Goal: Transaction & Acquisition: Purchase product/service

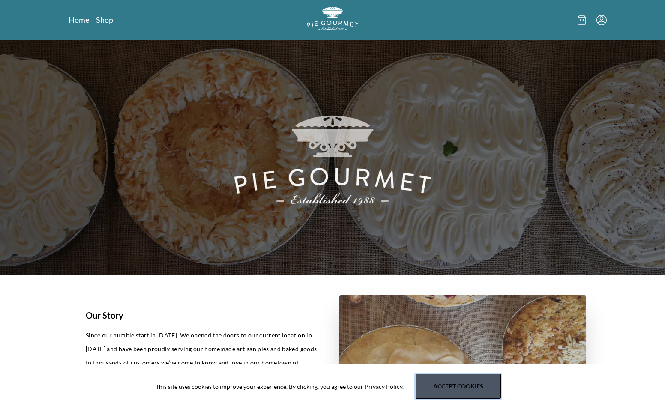
click at [454, 377] on button "Accept cookies" at bounding box center [458, 386] width 85 height 25
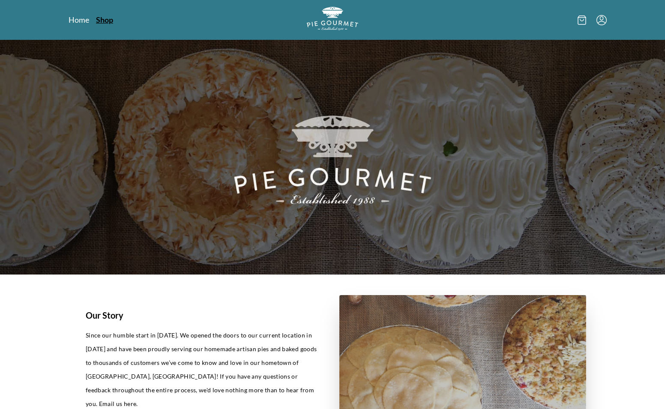
click at [108, 20] on link "Shop" at bounding box center [104, 20] width 17 height 10
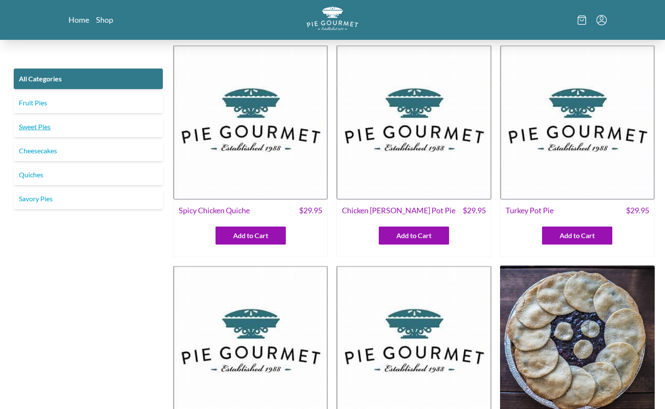
click at [48, 127] on link "Sweet Pies" at bounding box center [88, 127] width 149 height 21
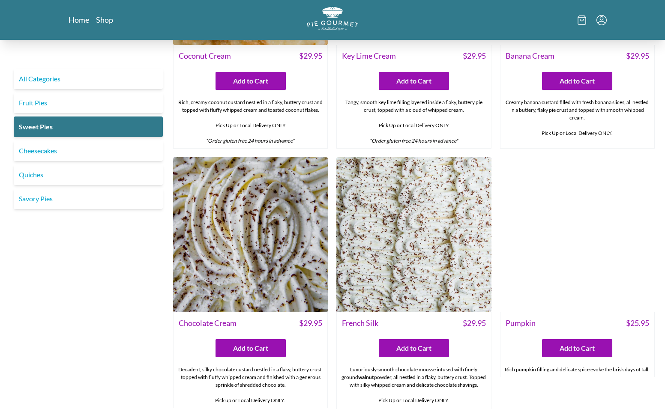
scroll to position [171, 0]
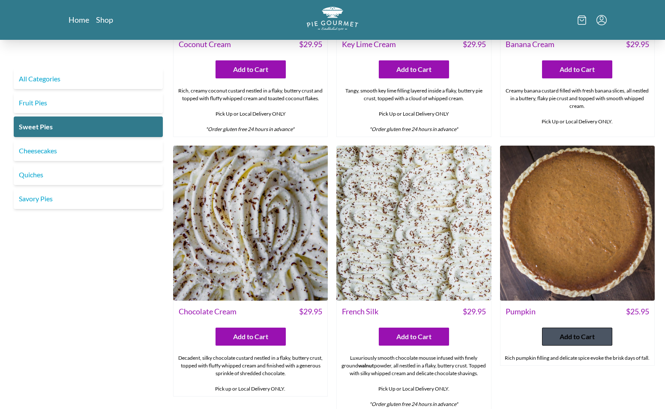
click at [562, 339] on span "Add to Cart" at bounding box center [577, 337] width 35 height 10
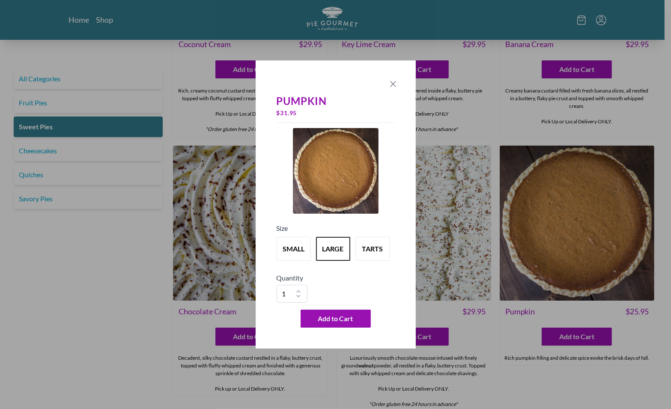
click at [394, 85] on icon "Close panel" at bounding box center [393, 83] width 5 height 5
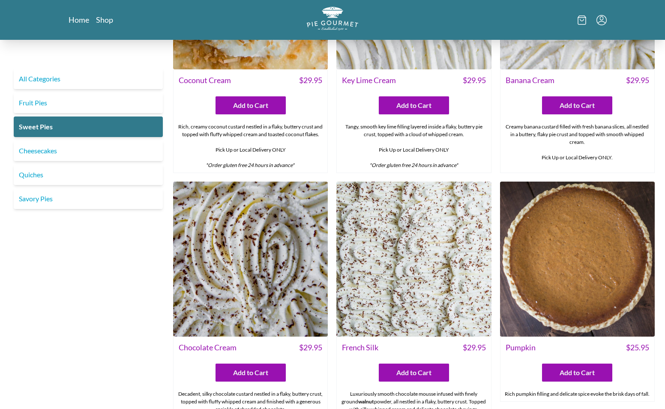
scroll to position [214, 0]
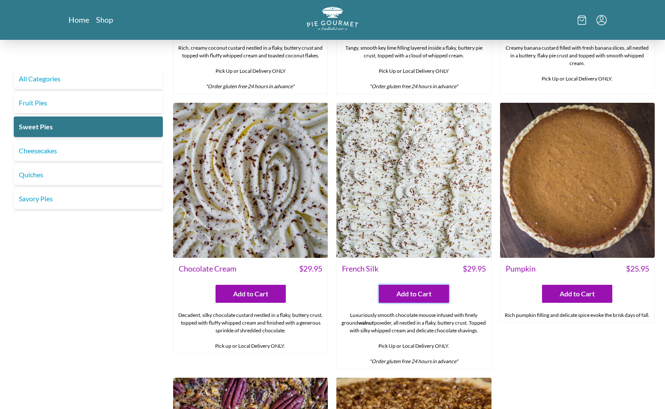
click at [418, 293] on span "Add to Cart" at bounding box center [413, 294] width 35 height 10
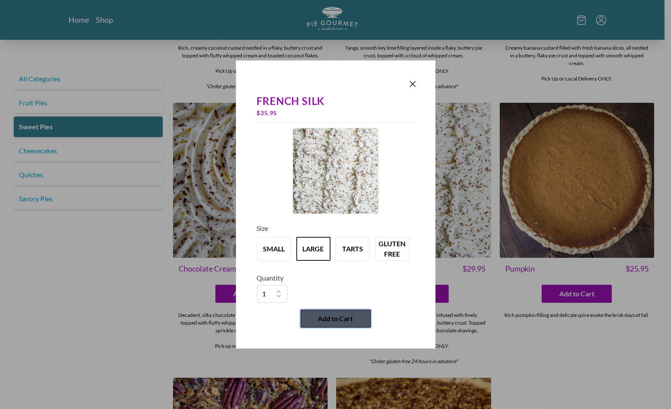
click at [334, 324] on button "Add to Cart" at bounding box center [336, 319] width 70 height 18
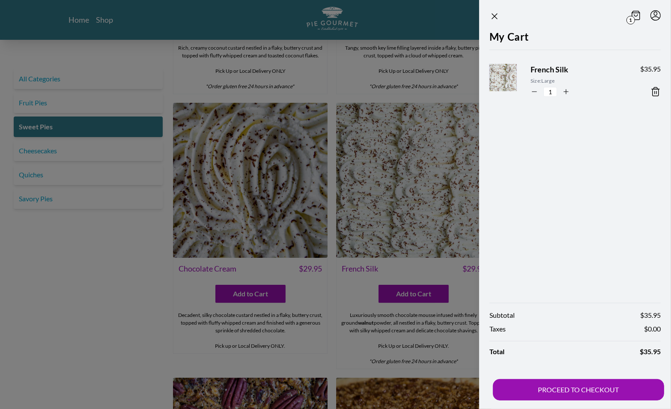
click at [85, 306] on div at bounding box center [335, 204] width 671 height 409
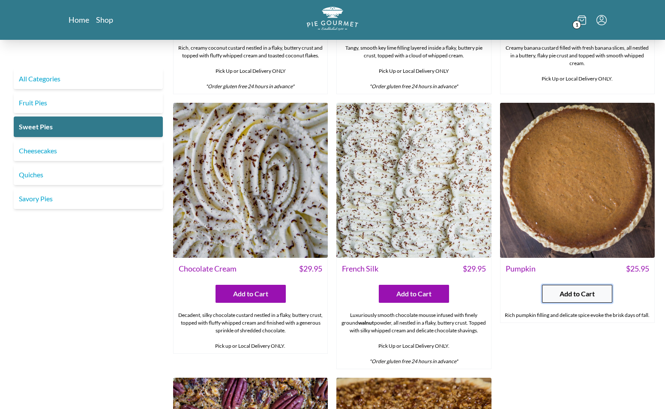
click at [587, 289] on span "Add to Cart" at bounding box center [577, 294] width 35 height 10
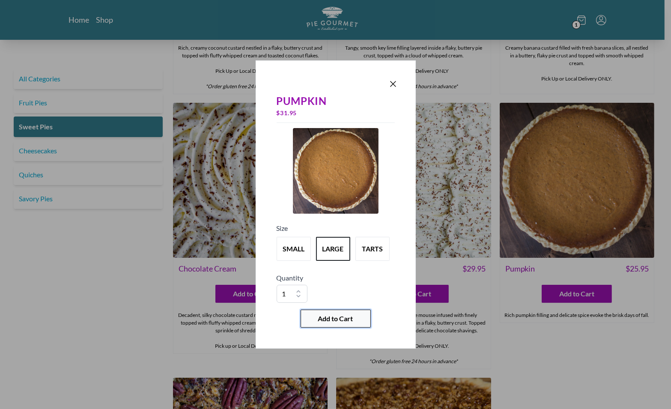
click at [333, 323] on button "Add to Cart" at bounding box center [336, 319] width 70 height 18
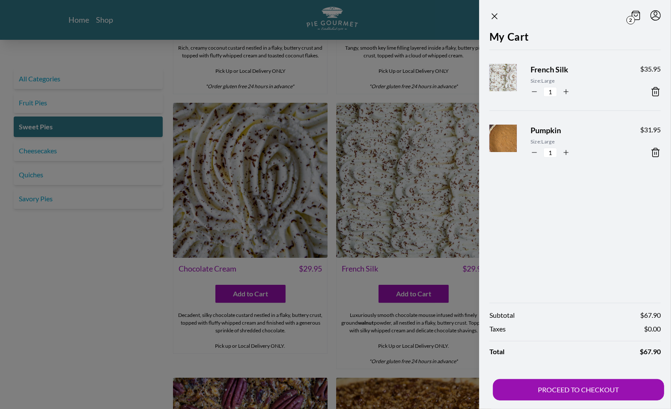
drag, startPoint x: 201, startPoint y: 303, endPoint x: 161, endPoint y: 300, distance: 39.5
click at [200, 303] on div at bounding box center [335, 204] width 671 height 409
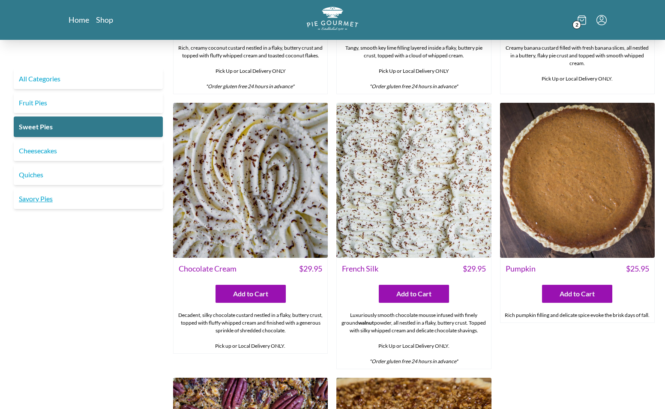
click at [44, 199] on link "Savory Pies" at bounding box center [88, 199] width 149 height 21
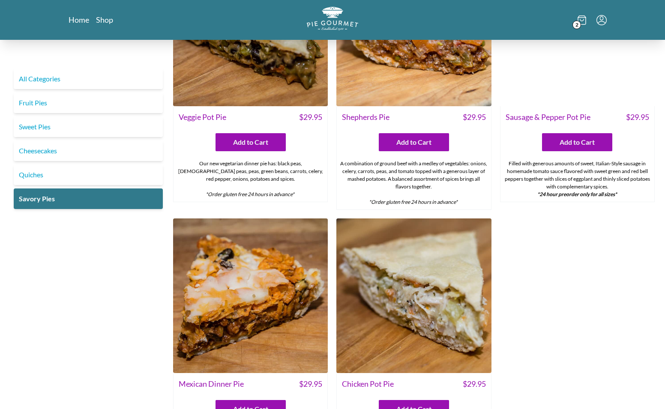
scroll to position [343, 0]
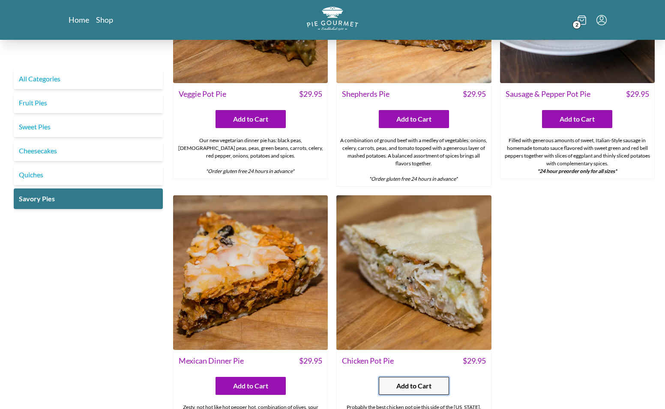
click at [414, 387] on span "Add to Cart" at bounding box center [413, 386] width 35 height 10
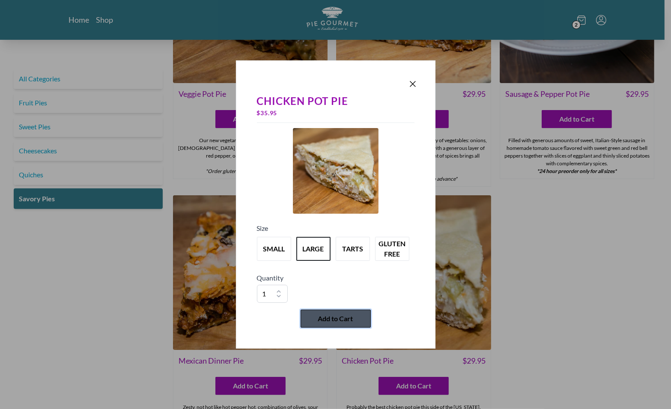
click at [362, 318] on button "Add to Cart" at bounding box center [336, 319] width 70 height 18
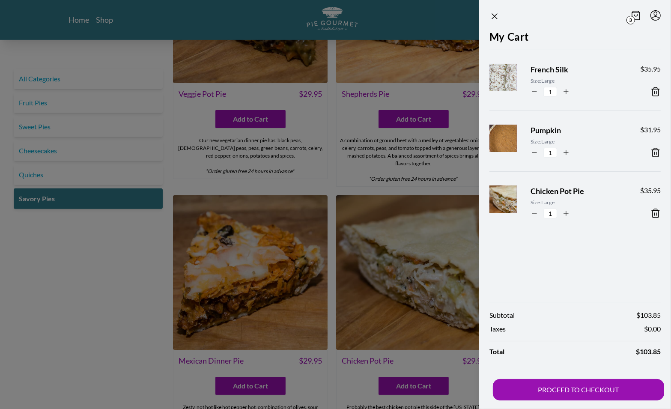
click at [421, 145] on div at bounding box center [335, 204] width 671 height 409
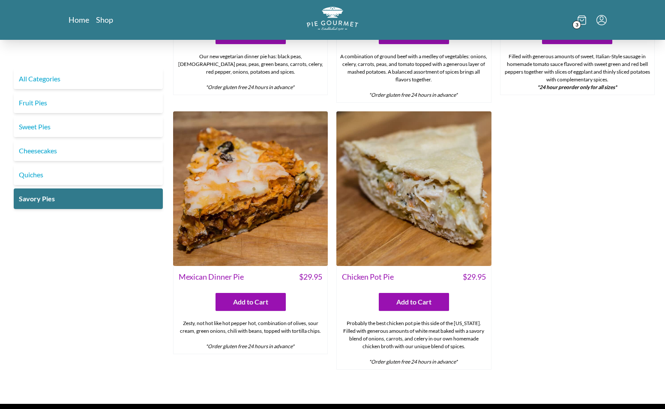
scroll to position [428, 0]
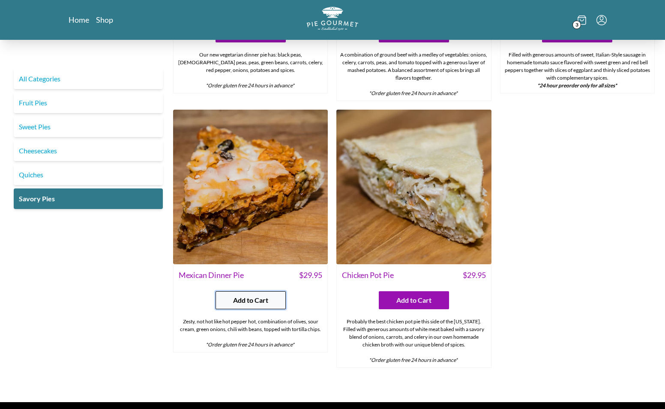
click at [254, 298] on span "Add to Cart" at bounding box center [250, 300] width 35 height 10
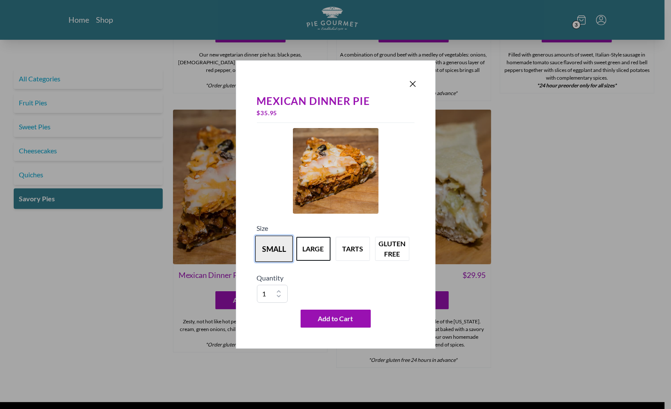
click at [276, 251] on button "small" at bounding box center [274, 249] width 38 height 27
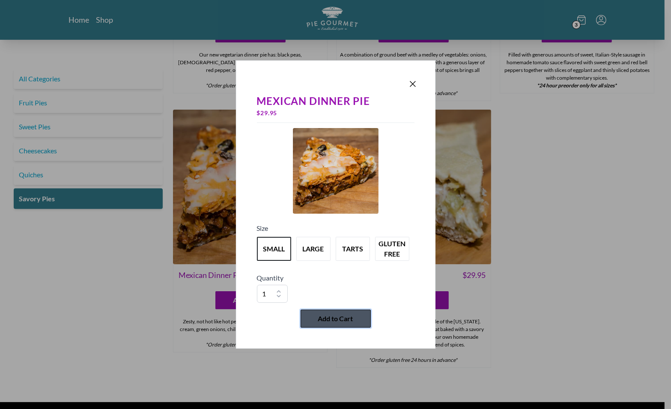
click at [339, 320] on span "Add to Cart" at bounding box center [335, 319] width 35 height 10
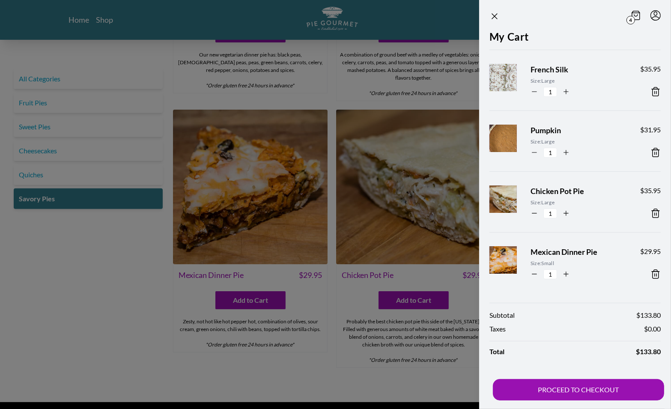
click at [353, 80] on div at bounding box center [335, 204] width 671 height 409
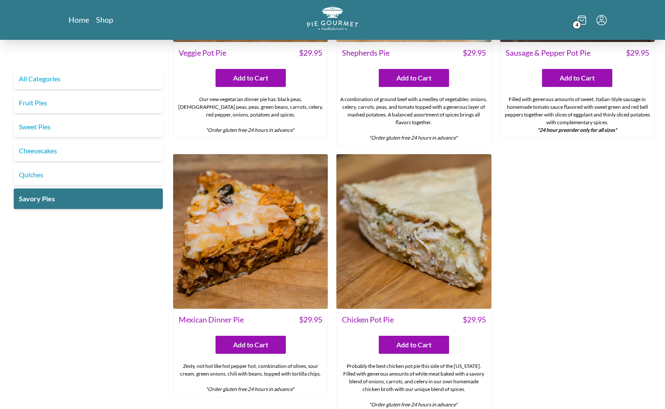
scroll to position [257, 0]
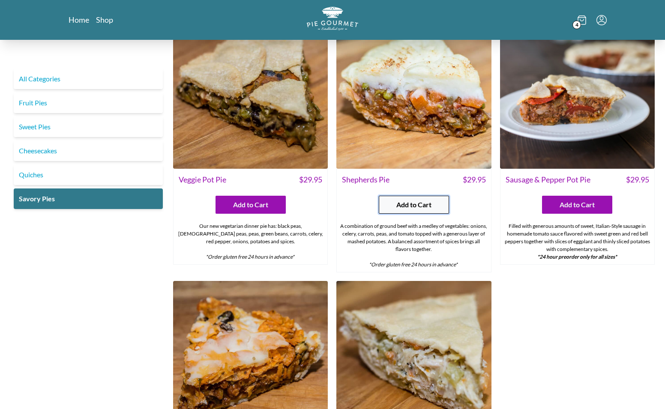
click at [415, 204] on span "Add to Cart" at bounding box center [413, 205] width 35 height 10
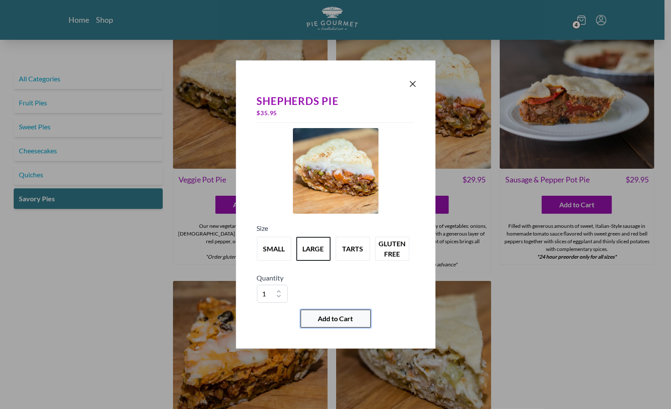
click at [326, 321] on span "Add to Cart" at bounding box center [335, 319] width 35 height 10
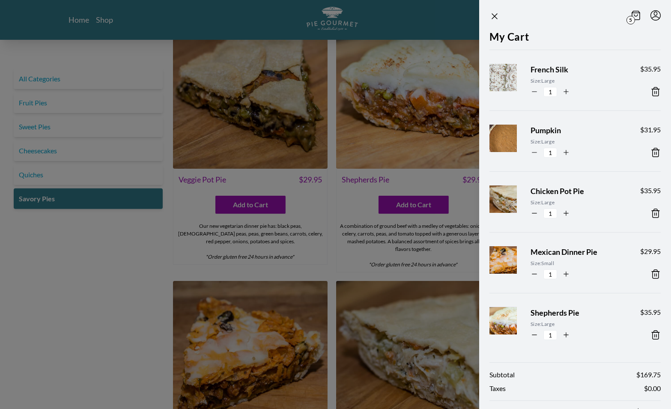
click at [135, 255] on div at bounding box center [335, 204] width 671 height 409
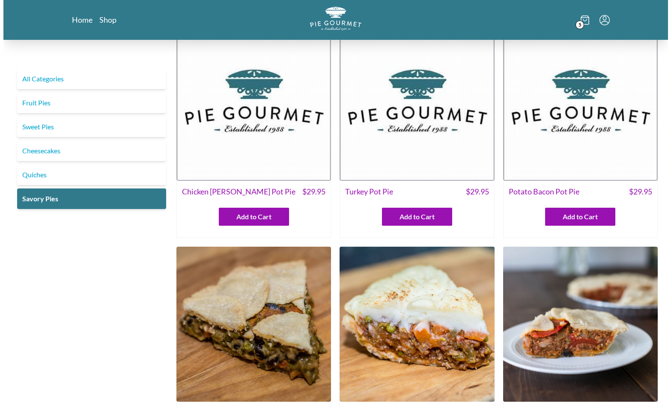
scroll to position [0, 0]
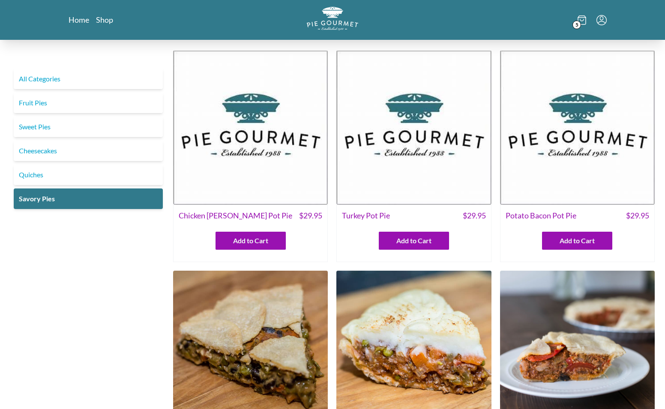
click at [581, 18] on icon at bounding box center [582, 19] width 9 height 9
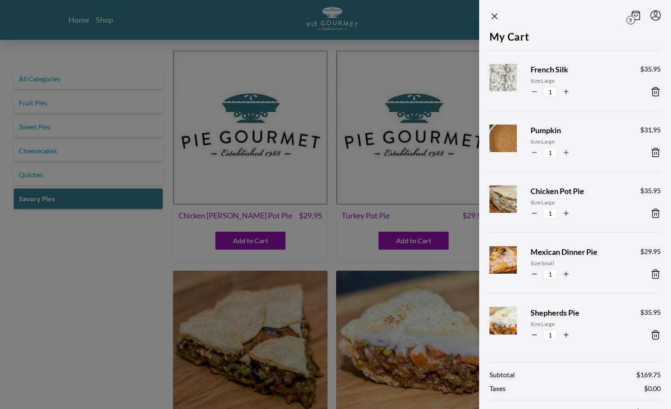
click at [96, 142] on div at bounding box center [335, 204] width 671 height 409
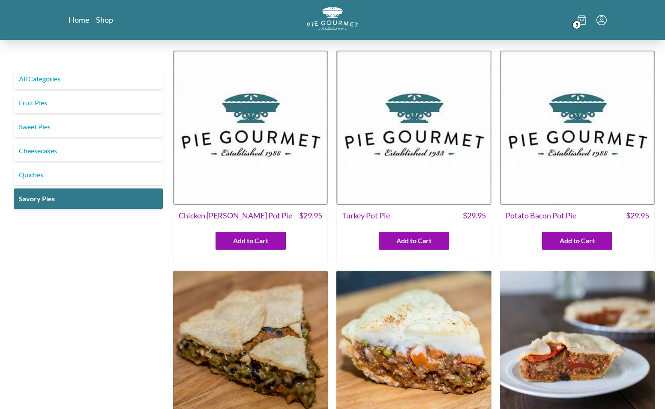
click at [43, 127] on link "Sweet Pies" at bounding box center [88, 127] width 149 height 21
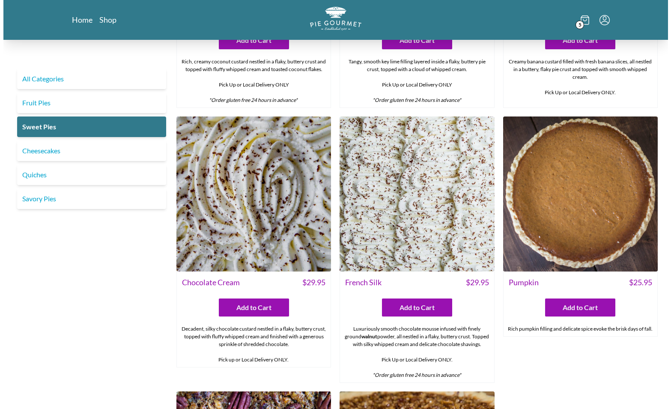
scroll to position [214, 0]
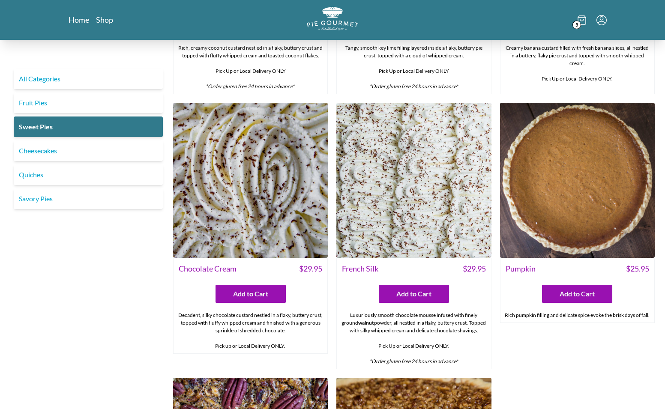
click at [578, 21] on span "5" at bounding box center [576, 25] width 9 height 9
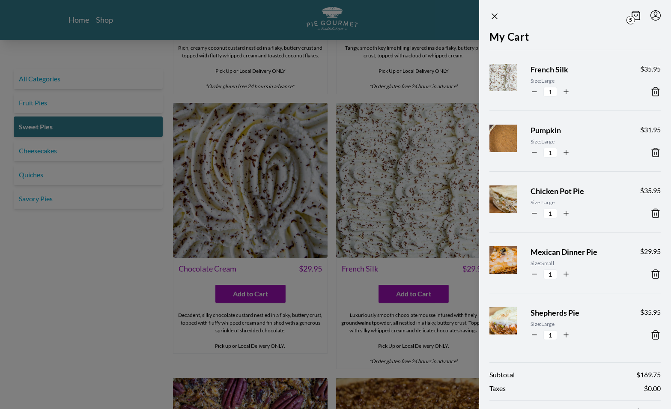
click at [655, 337] on icon at bounding box center [655, 336] width 0 height 3
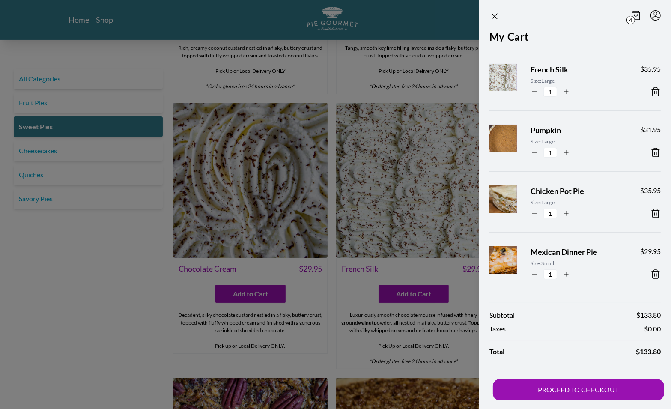
click at [650, 274] on button at bounding box center [651, 274] width 21 height 10
click at [656, 215] on icon at bounding box center [656, 213] width 10 height 10
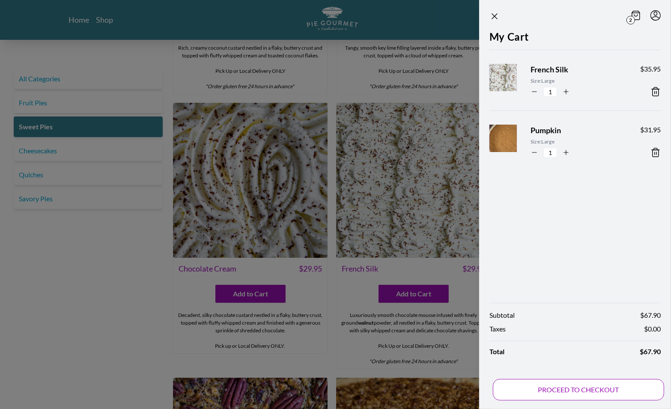
click at [529, 387] on button "PROCEED TO CHECKOUT" at bounding box center [578, 389] width 171 height 21
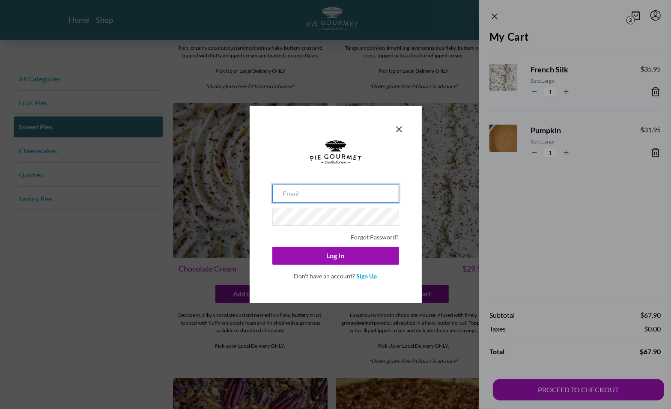
click at [329, 196] on input "email" at bounding box center [335, 194] width 127 height 18
type input "[EMAIL_ADDRESS][DOMAIN_NAME]"
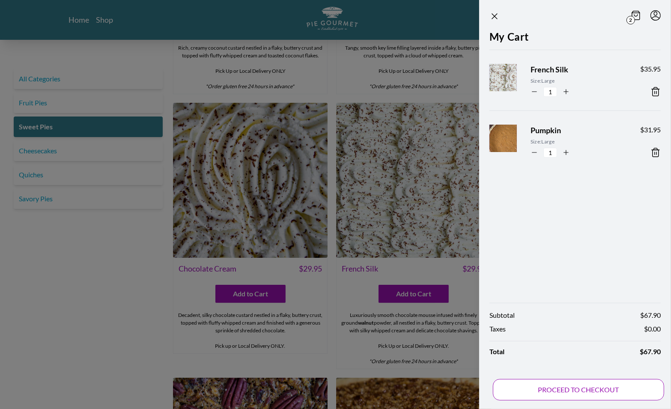
click at [569, 393] on button "PROCEED TO CHECKOUT" at bounding box center [578, 389] width 171 height 21
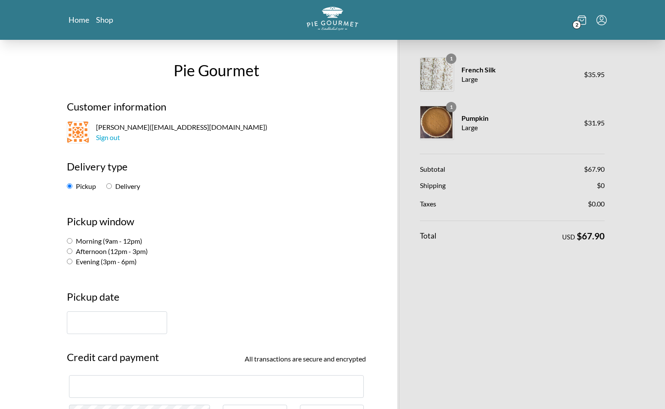
click at [108, 187] on input "Delivery" at bounding box center [109, 186] width 6 height 6
radio input "true"
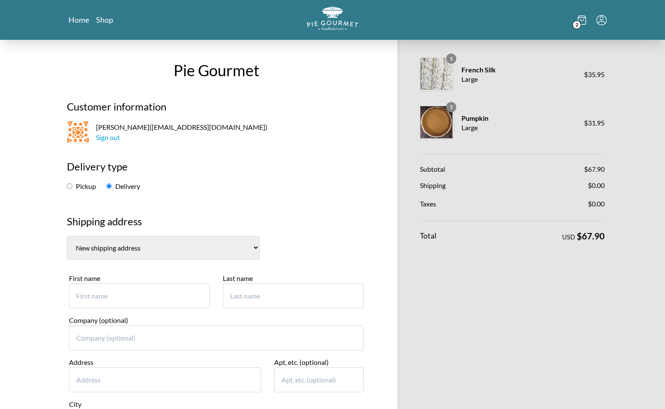
click at [179, 252] on select "Greg Smith, 22521 Foundation Dr Ashburn (US) New shipping address" at bounding box center [163, 248] width 193 height 24
select select "0"
click at [67, 236] on select "Greg Smith, 22521 Foundation Dr Ashburn (US) New shipping address" at bounding box center [163, 248] width 193 height 24
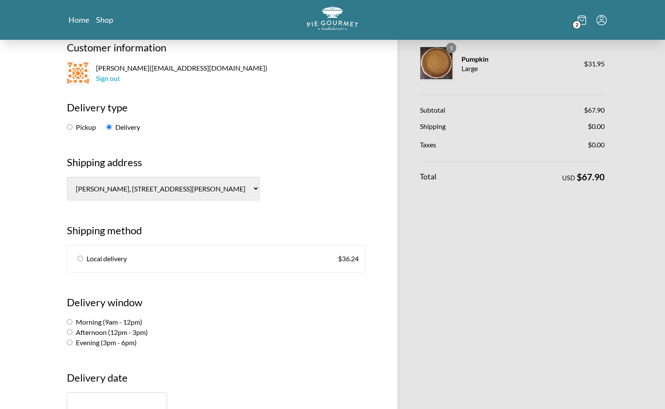
scroll to position [86, 0]
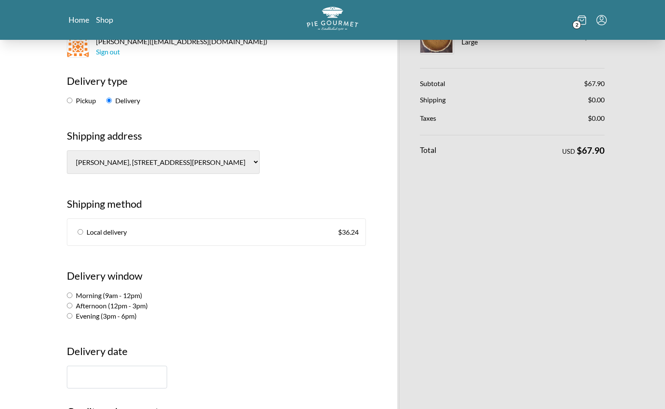
click at [78, 231] on input "radio" at bounding box center [81, 232] width 6 height 6
radio input "true"
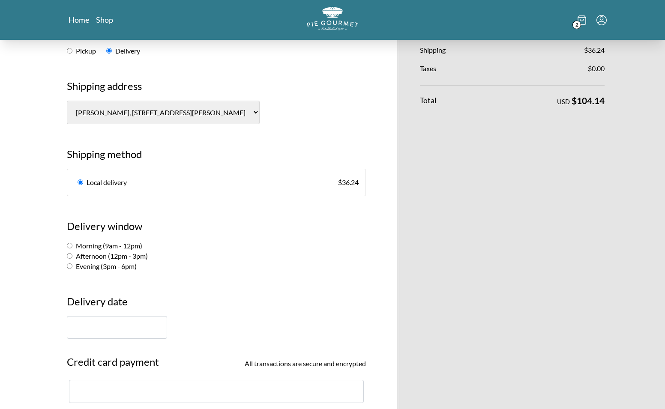
scroll to position [171, 0]
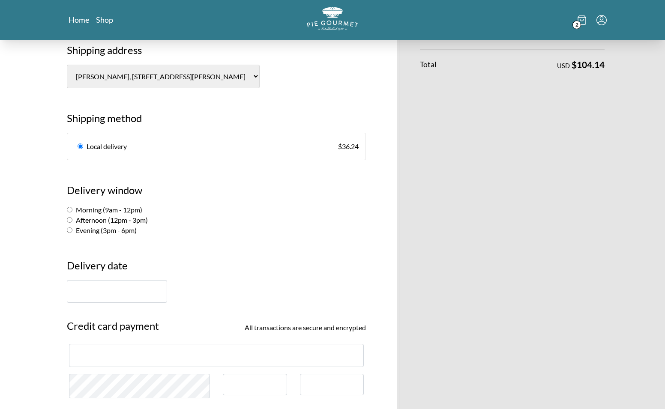
click at [135, 294] on input "text" at bounding box center [117, 291] width 100 height 23
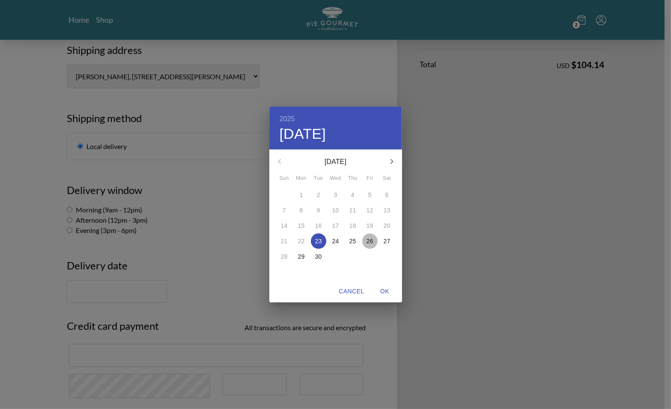
click at [370, 240] on p "26" at bounding box center [370, 241] width 7 height 9
click at [174, 244] on div "2025 Fri, Sep 26 September 2025 Sun Mon Tue Wed Thu Fri Sat 31 1 2 3 4 5 6 7 8 …" at bounding box center [335, 204] width 671 height 409
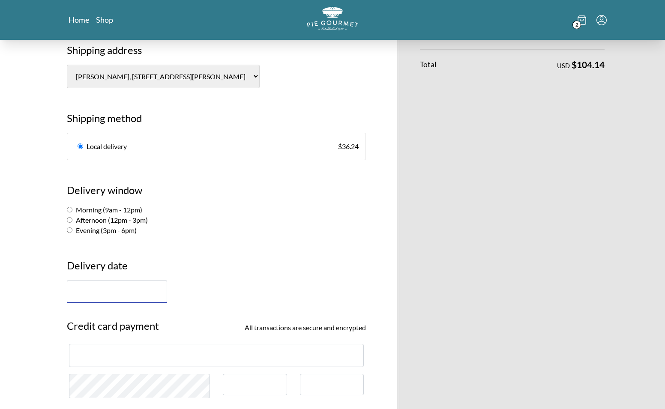
click at [69, 219] on input "Afternoon (12pm - 3pm)" at bounding box center [70, 220] width 6 height 6
radio input "true"
click at [225, 258] on h3 "Delivery date" at bounding box center [216, 269] width 299 height 22
click at [159, 290] on input "text" at bounding box center [117, 291] width 100 height 23
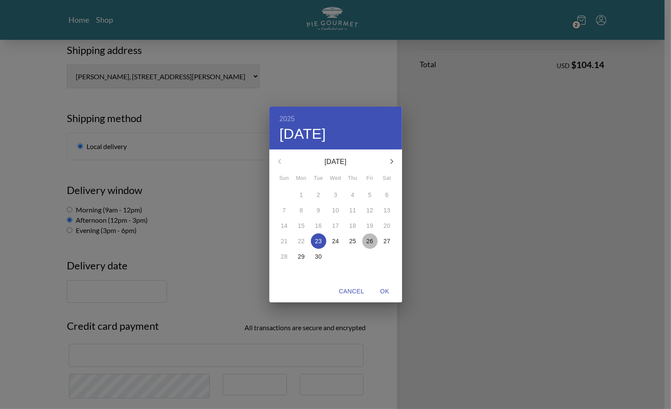
click at [369, 244] on p "26" at bounding box center [370, 241] width 7 height 9
click at [388, 291] on span "OK" at bounding box center [385, 291] width 21 height 11
type input "September 26th"
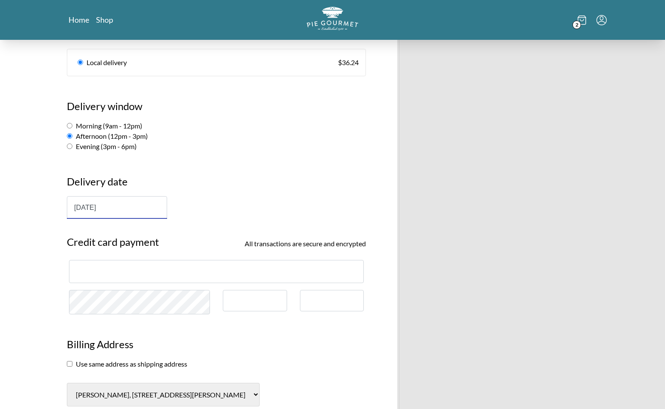
scroll to position [257, 0]
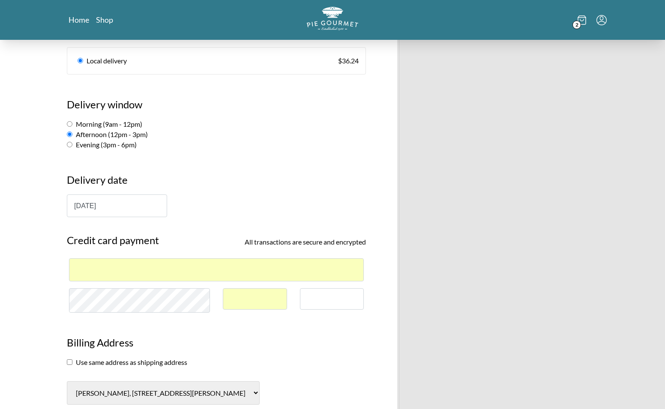
click at [317, 302] on div at bounding box center [332, 299] width 64 height 22
click at [239, 164] on section "Delivery date September 26th" at bounding box center [216, 191] width 312 height 54
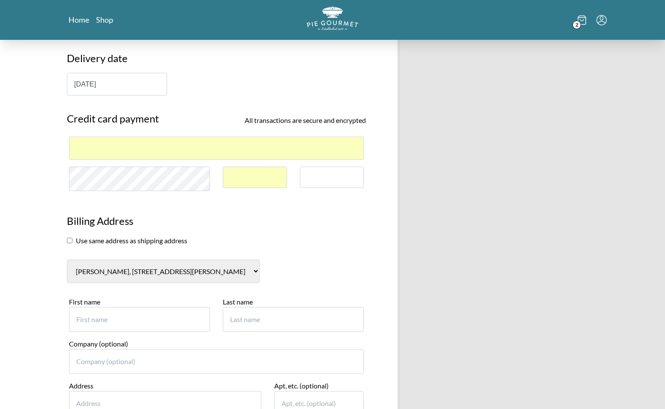
scroll to position [428, 0]
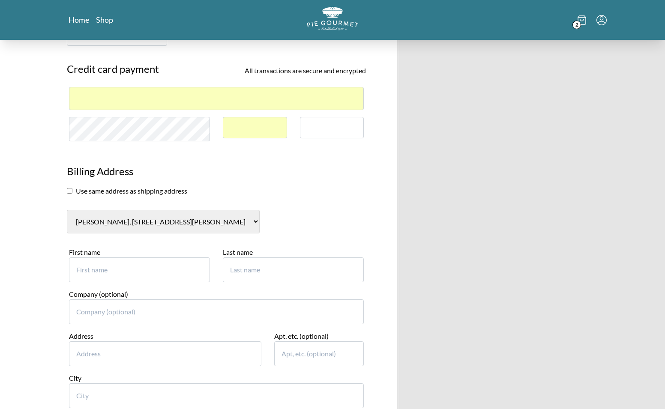
click at [71, 190] on input "checkbox" at bounding box center [70, 191] width 6 height 6
checkbox input "true"
select select "0"
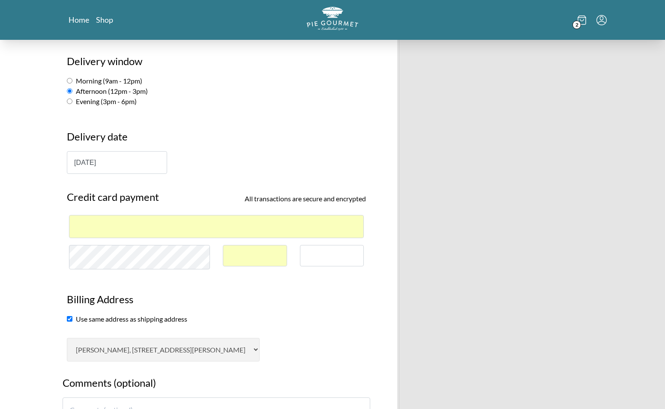
scroll to position [300, 0]
click at [146, 159] on input "September 26th" at bounding box center [117, 163] width 100 height 23
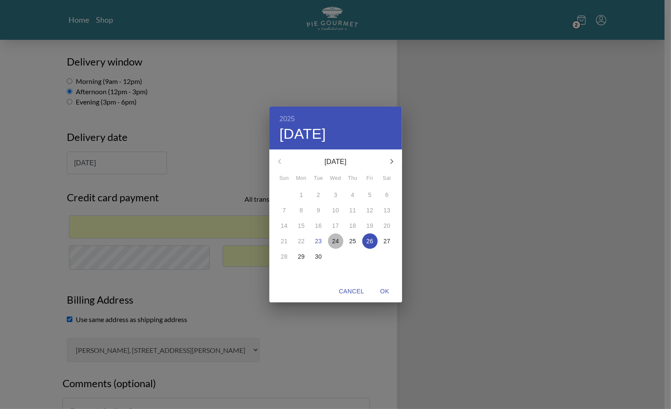
click at [334, 242] on p "24" at bounding box center [335, 241] width 7 height 9
click at [384, 292] on span "OK" at bounding box center [385, 291] width 21 height 11
type input "September 24th"
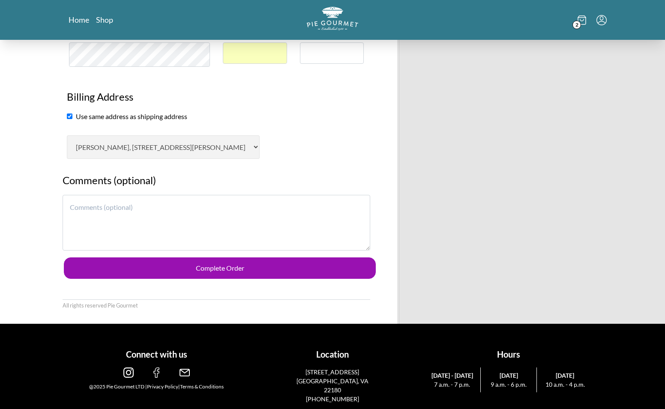
scroll to position [504, 0]
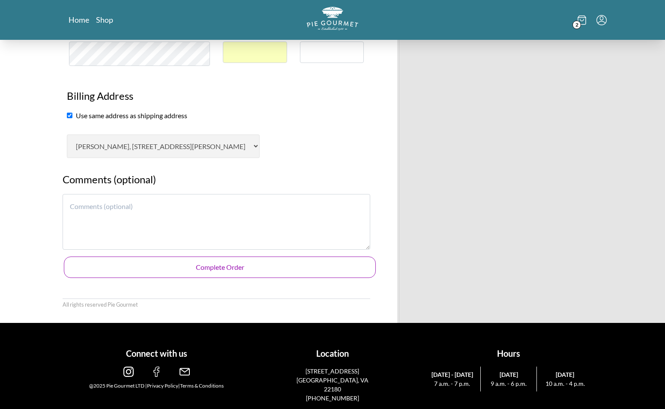
click at [272, 262] on button "Complete Order" at bounding box center [220, 267] width 312 height 21
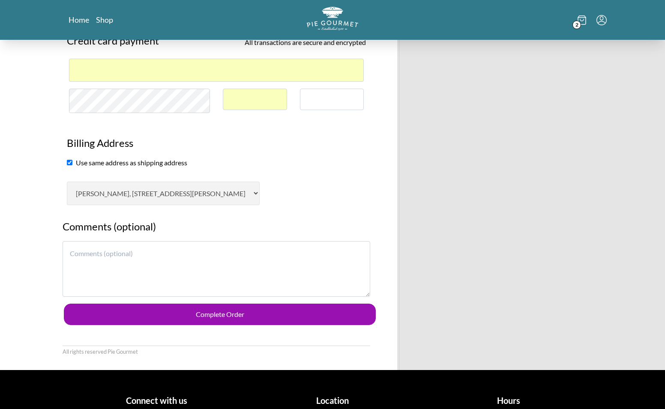
scroll to position [471, 0]
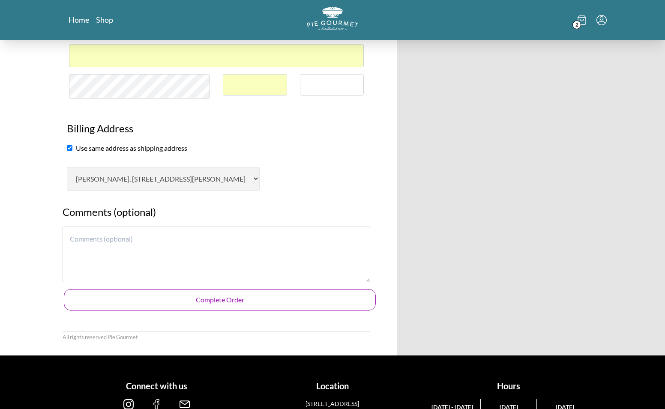
click at [220, 302] on button "Complete Order" at bounding box center [220, 299] width 312 height 21
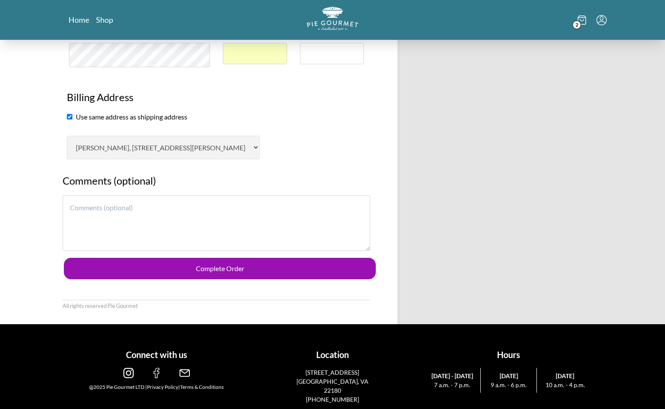
scroll to position [504, 0]
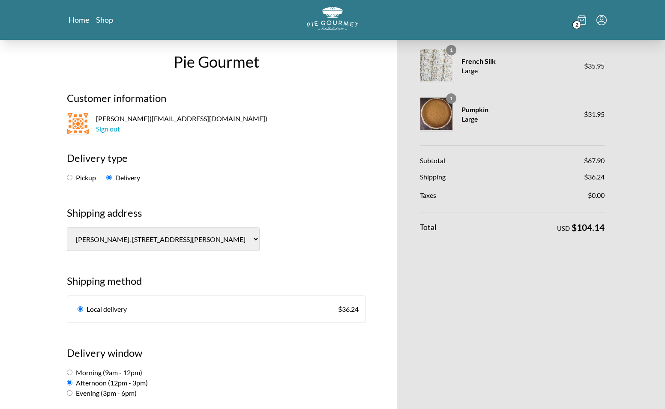
scroll to position [0, 0]
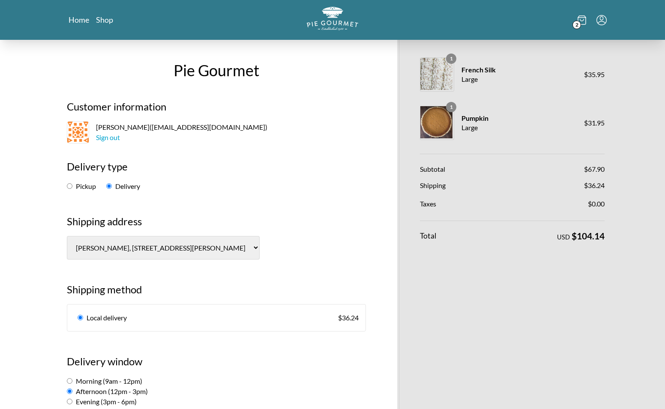
click at [616, 36] on div "Home Shop 2" at bounding box center [332, 20] width 665 height 40
click at [605, 20] on icon "Menu" at bounding box center [601, 20] width 10 height 10
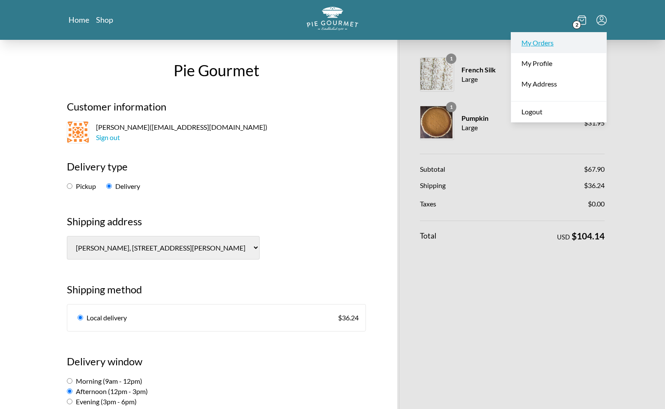
click at [552, 39] on link "My Orders" at bounding box center [558, 43] width 95 height 21
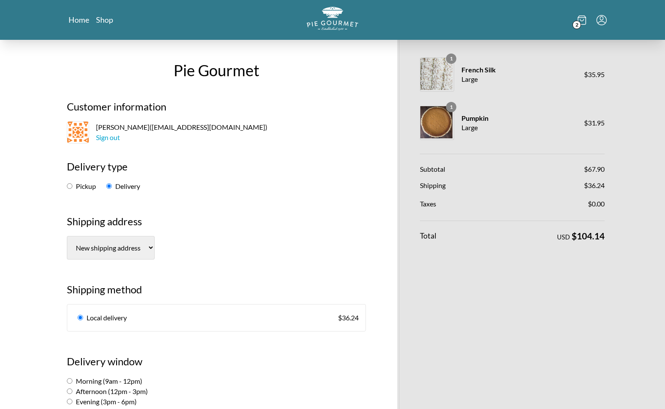
select select "0"
click at [510, 22] on div "2" at bounding box center [515, 20] width 183 height 26
click at [599, 20] on icon "Menu" at bounding box center [601, 20] width 10 height 10
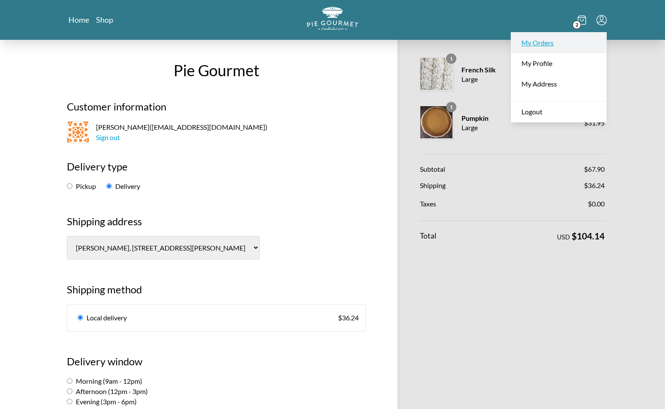
click at [556, 43] on link "My Orders" at bounding box center [558, 43] width 95 height 21
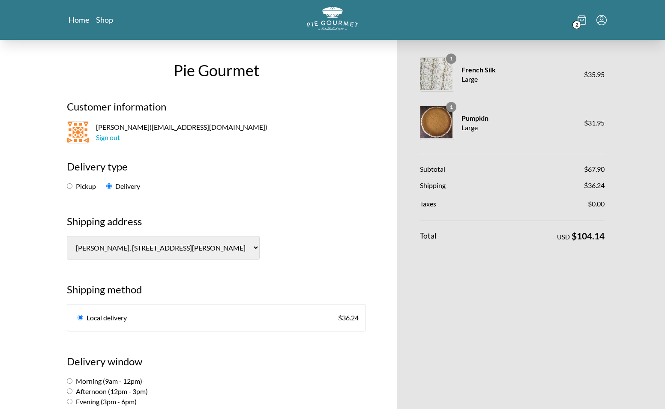
click at [601, 17] on icon "Menu" at bounding box center [601, 20] width 10 height 10
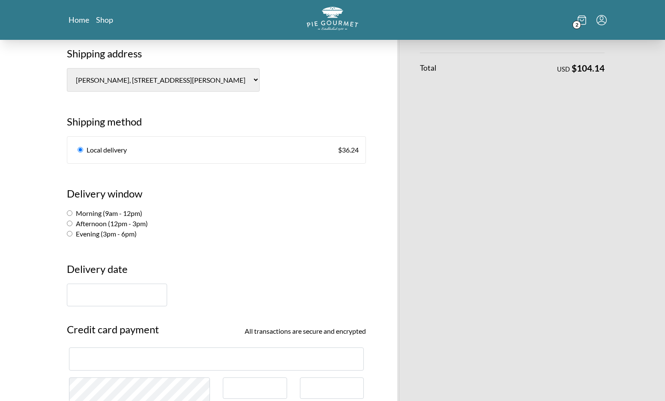
scroll to position [84, 0]
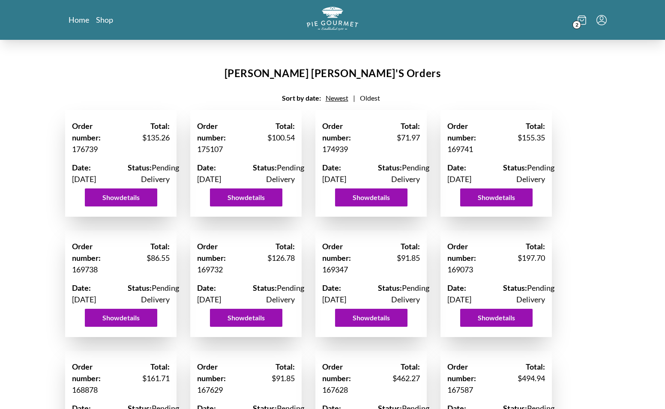
click at [603, 18] on icon "Menu" at bounding box center [601, 18] width 3 height 4
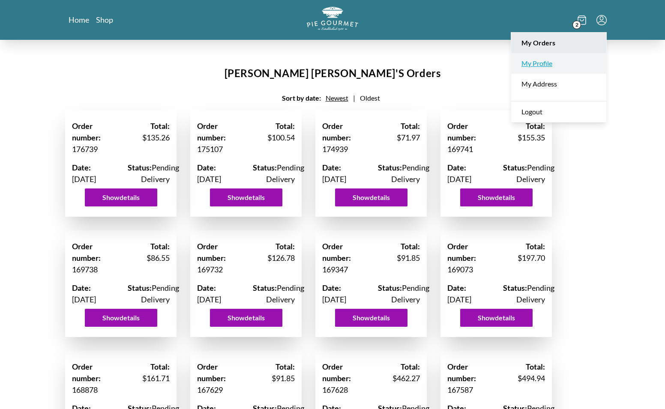
click at [533, 61] on link "My Profile" at bounding box center [558, 63] width 95 height 21
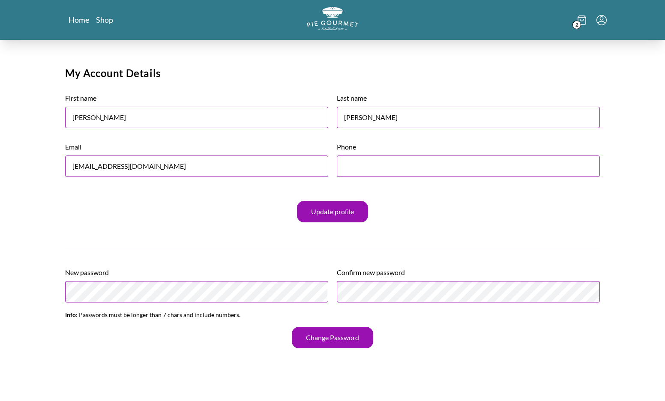
click at [601, 17] on icon "Menu" at bounding box center [601, 20] width 10 height 10
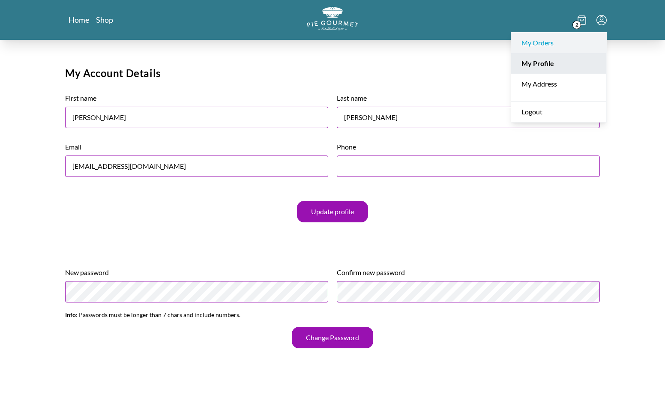
click at [532, 40] on link "My Orders" at bounding box center [558, 43] width 95 height 21
